Goal: Find contact information: Find contact information

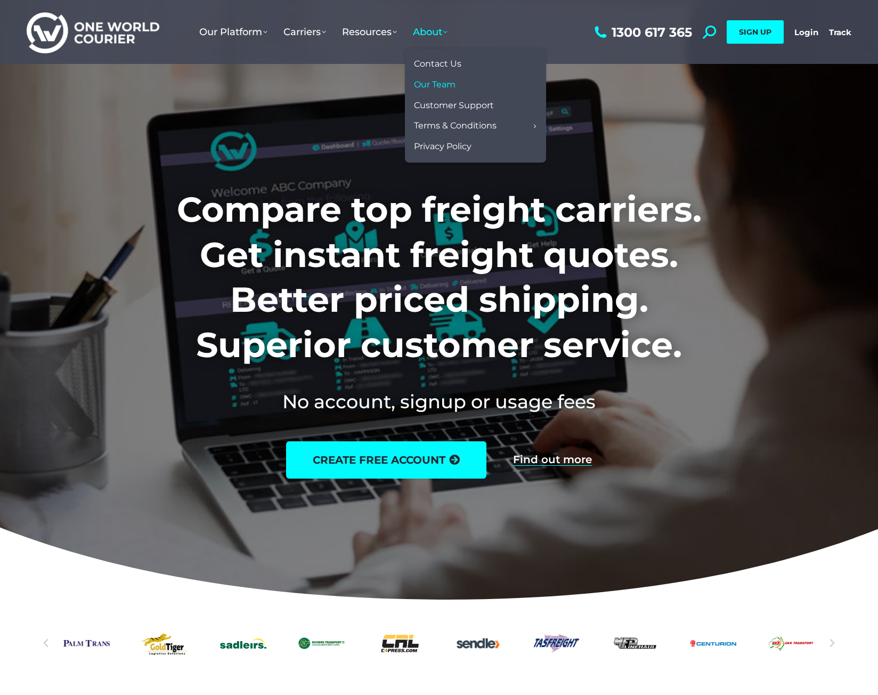
click at [434, 79] on span "Our Team" at bounding box center [435, 84] width 42 height 11
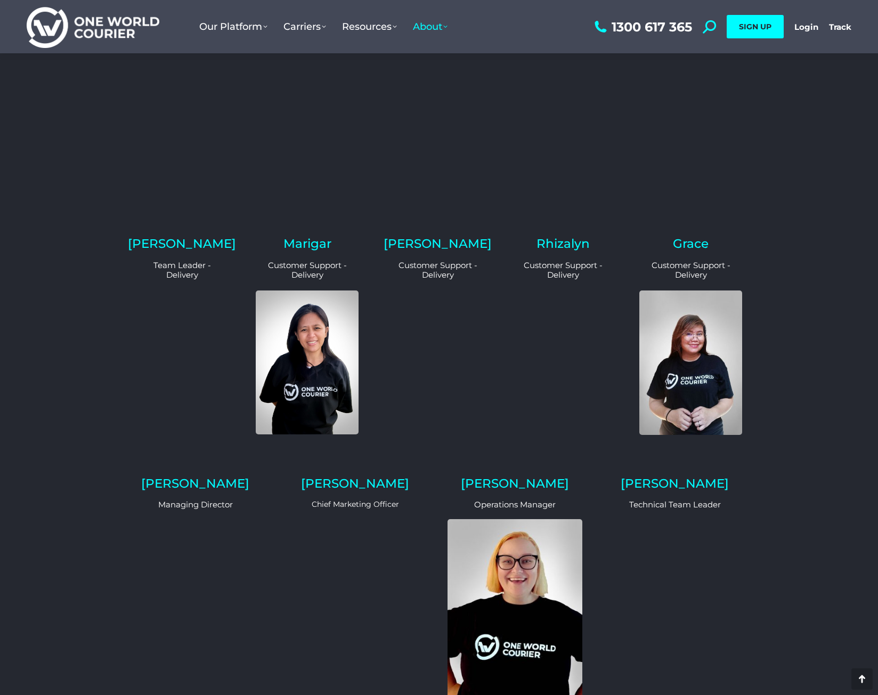
scroll to position [932, 0]
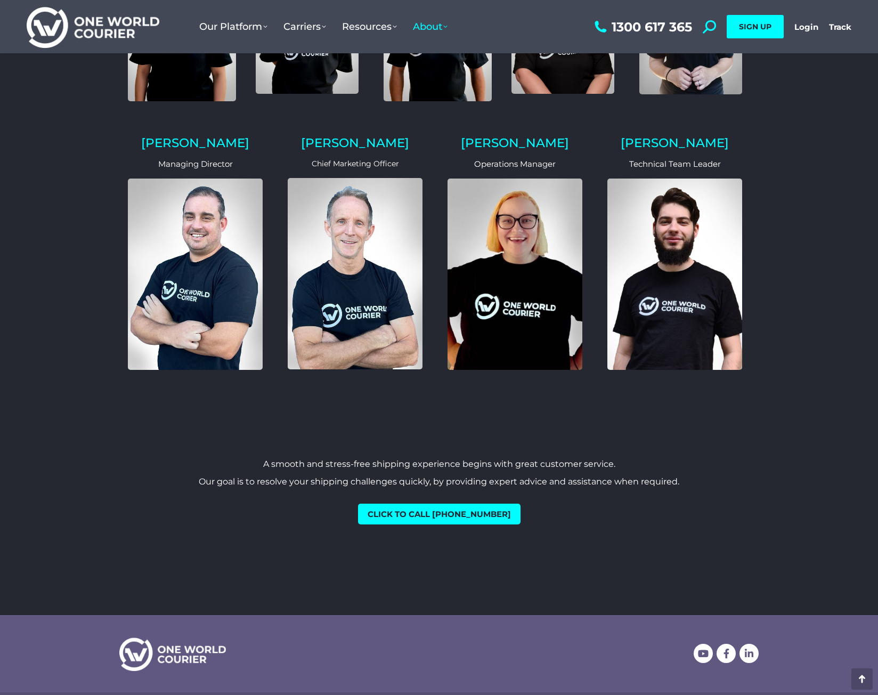
click at [196, 137] on h2 "Paul" at bounding box center [195, 143] width 135 height 12
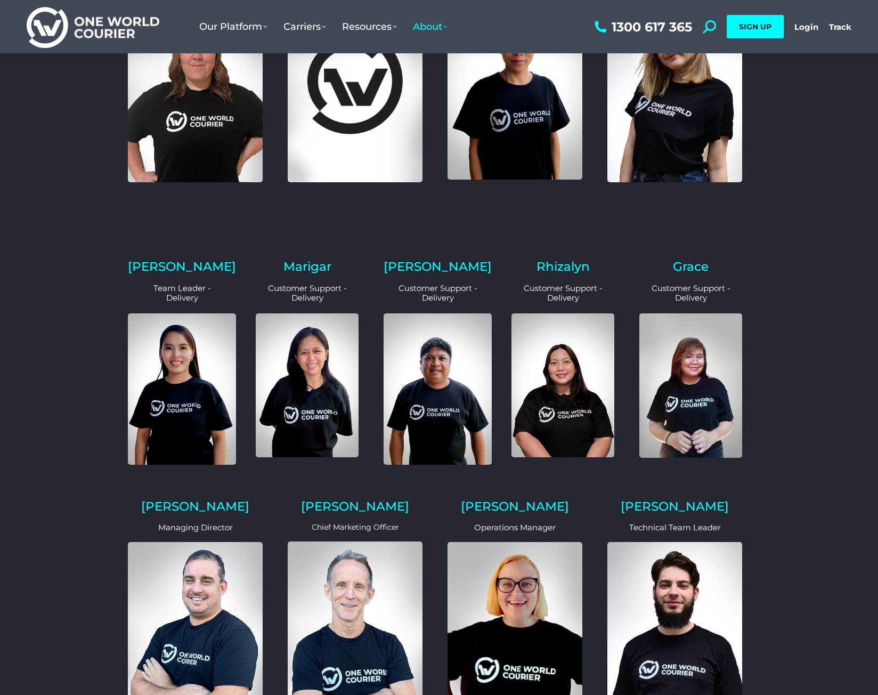
scroll to position [0, 0]
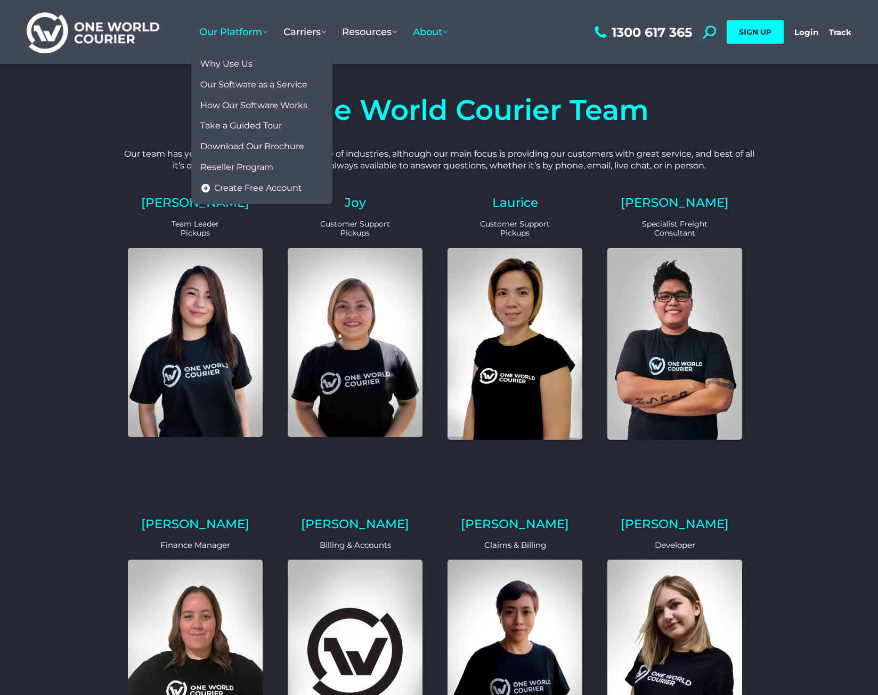
click at [234, 29] on span "Our Platform" at bounding box center [233, 32] width 68 height 12
